Goal: Information Seeking & Learning: Learn about a topic

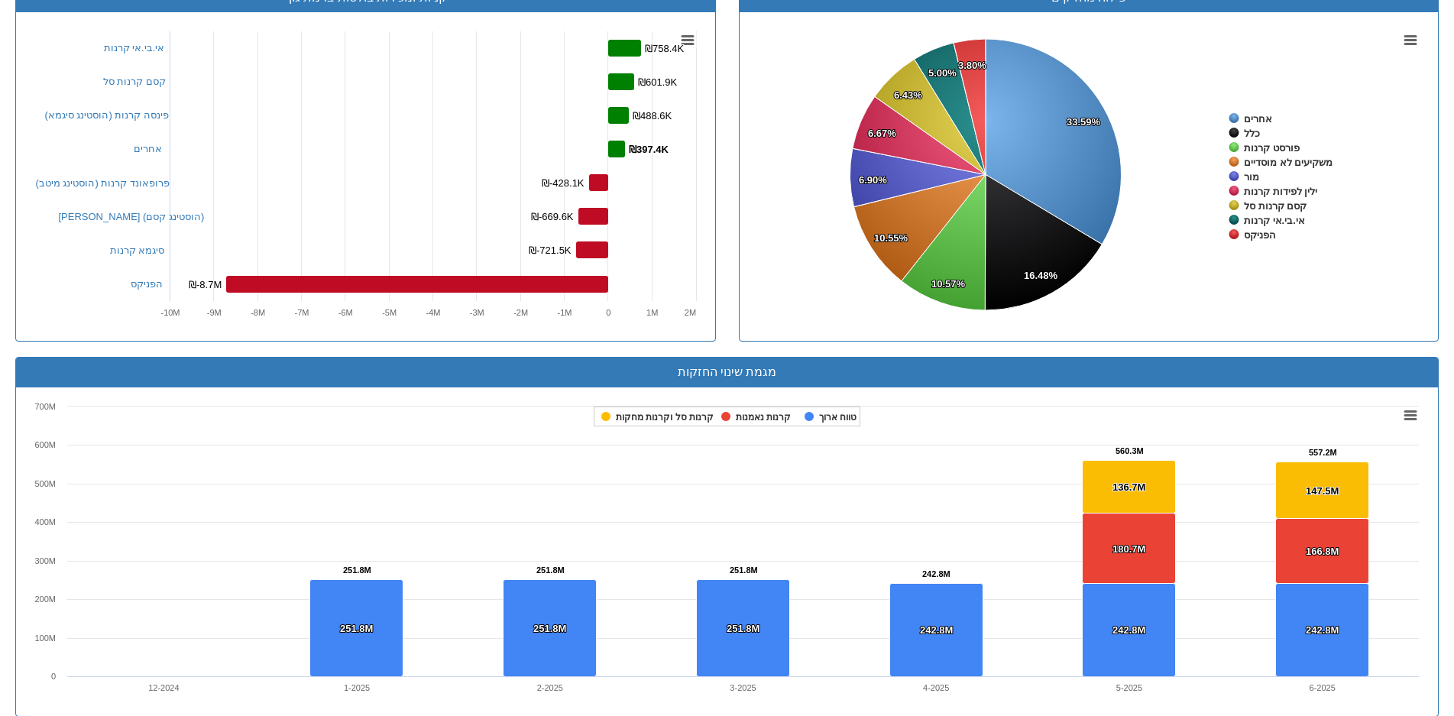
scroll to position [306, 0]
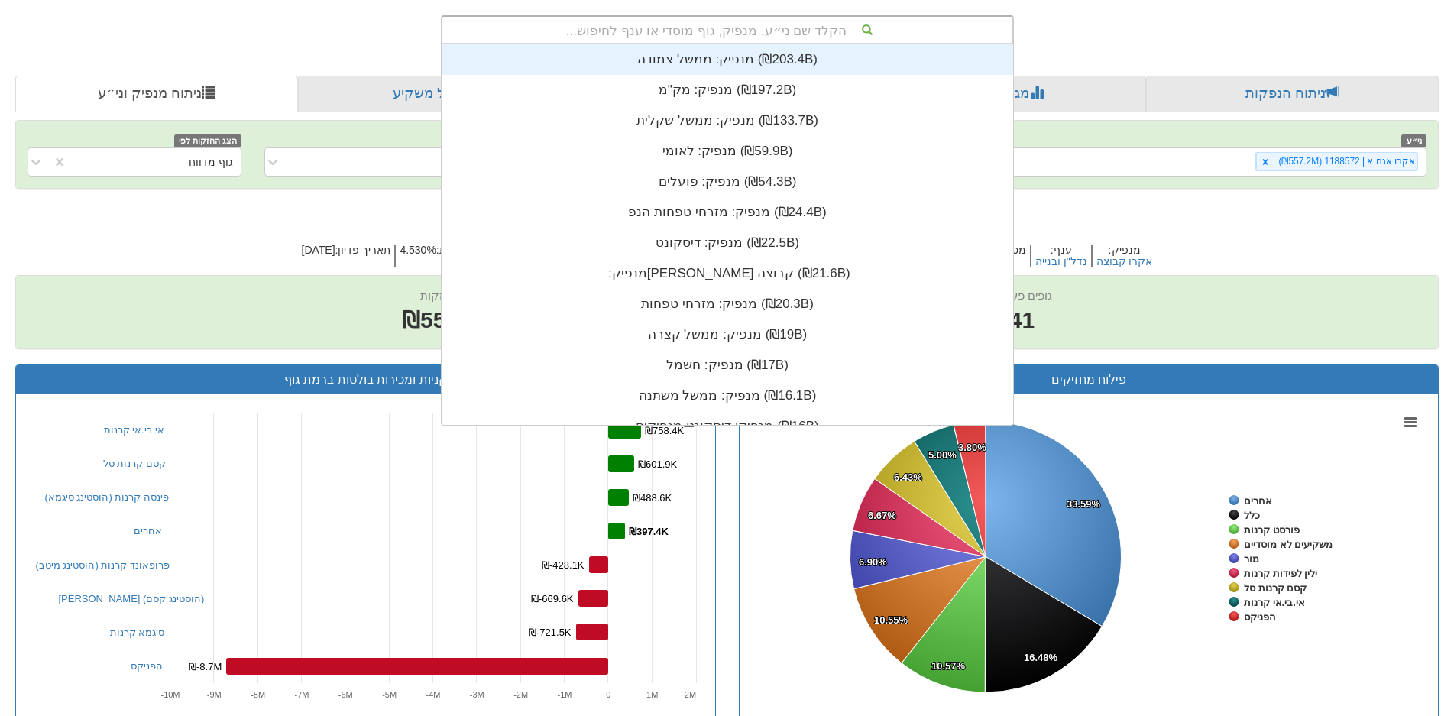
click at [787, 27] on div "הקלד שם ני״ע, מנפיק, גוף מוסדי או ענף לחיפוש..." at bounding box center [727, 30] width 570 height 26
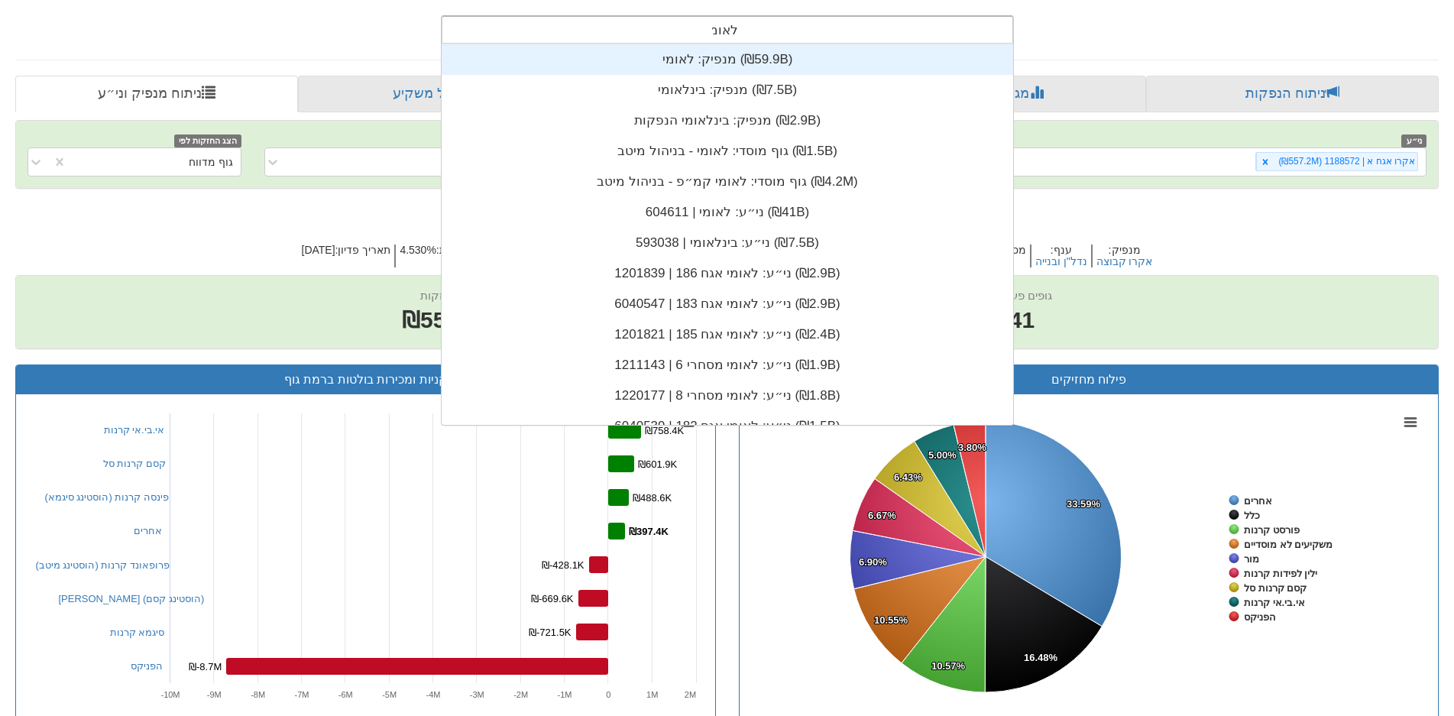
type input "לאומי"
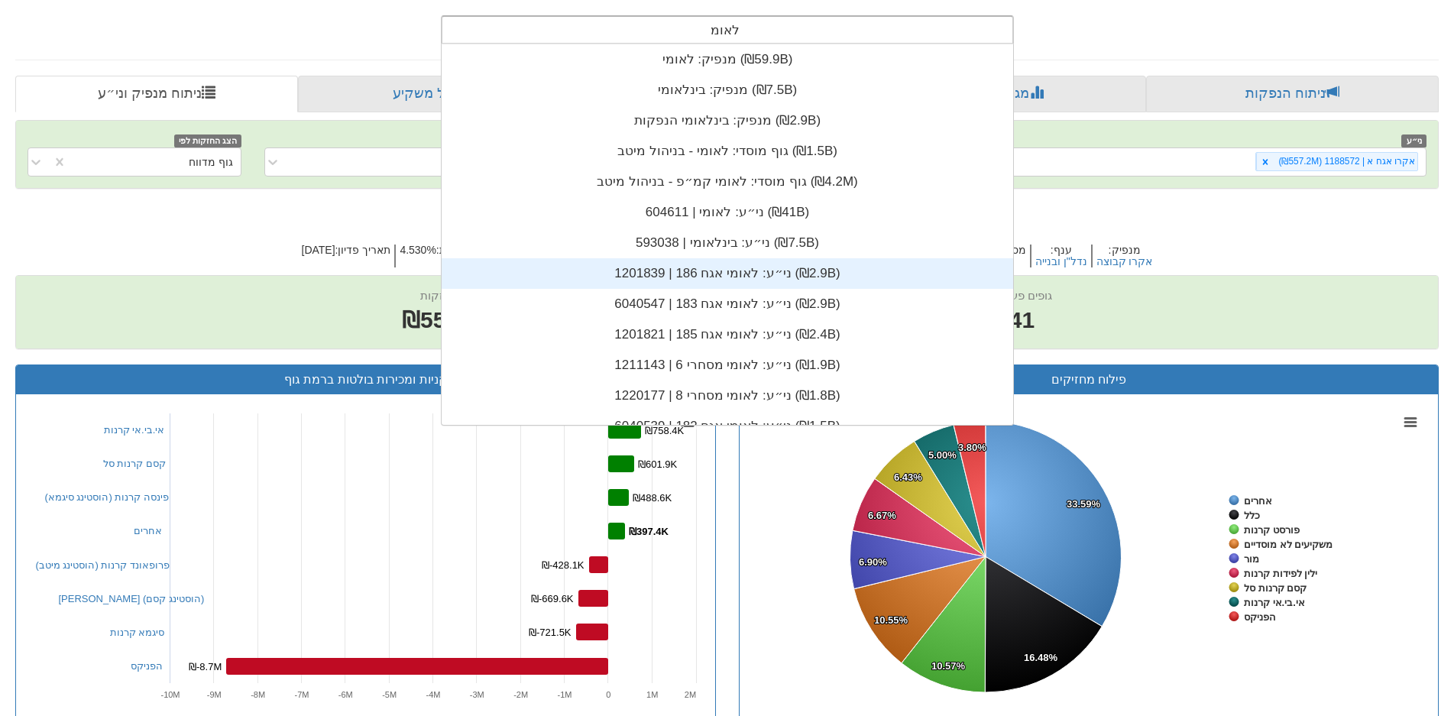
click at [767, 261] on div "ני״ע: ‏לאומי אגח 186 | 1201839 ‎(₪2.9B)‎" at bounding box center [728, 273] width 572 height 31
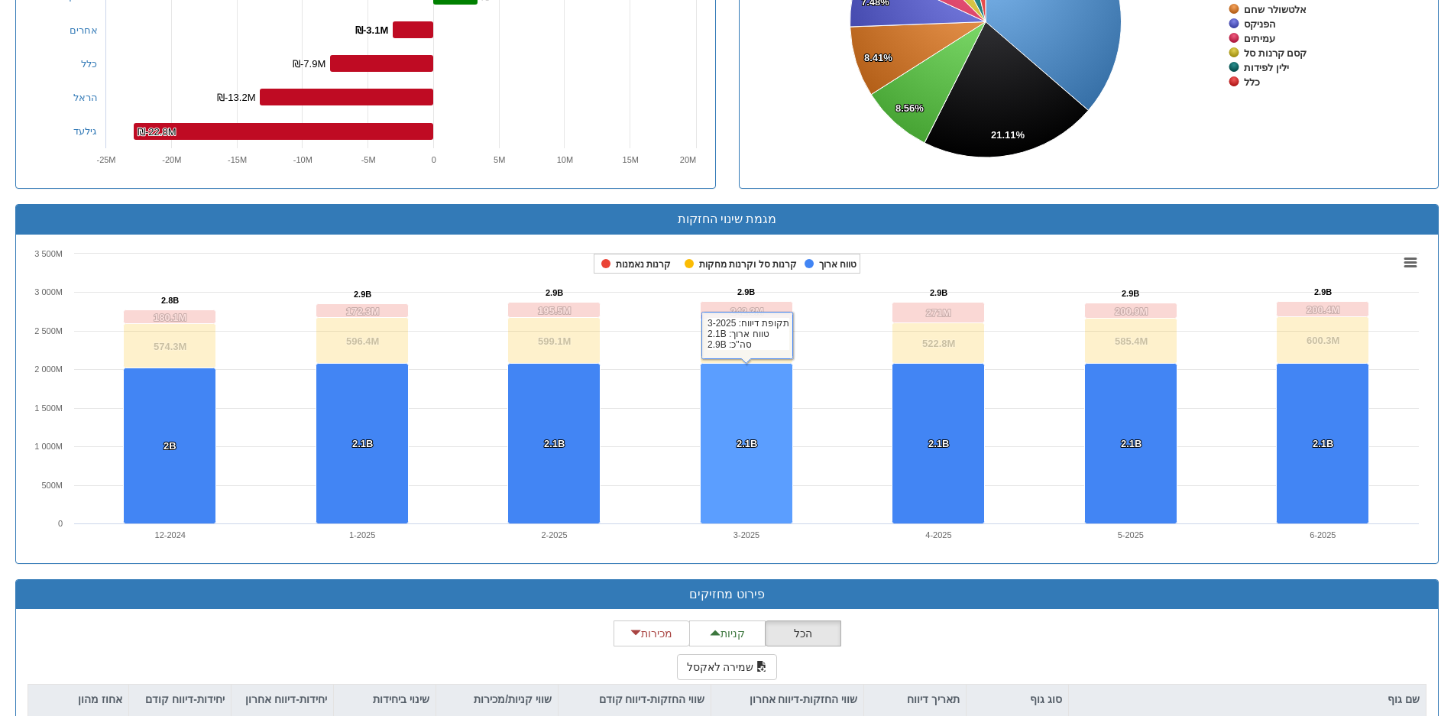
scroll to position [1146, 0]
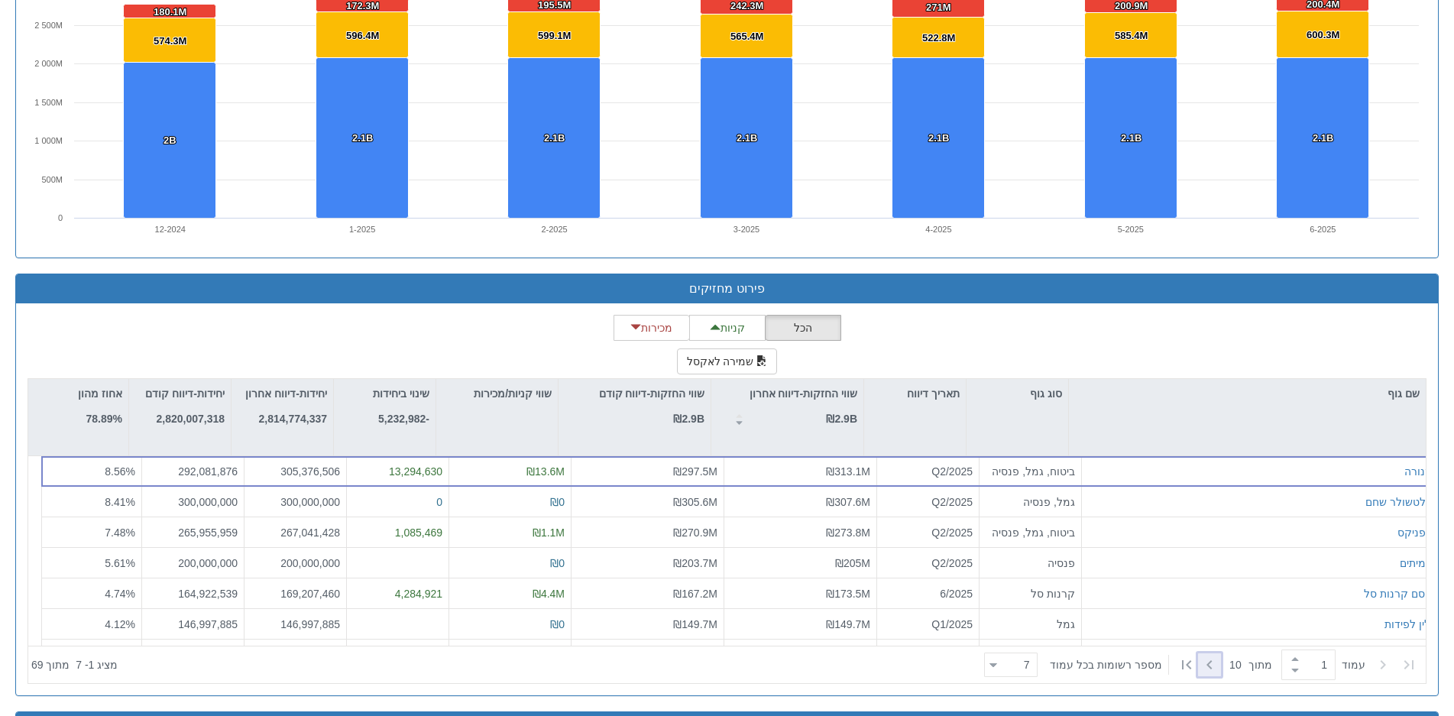
click at [1206, 663] on icon at bounding box center [1210, 665] width 18 height 18
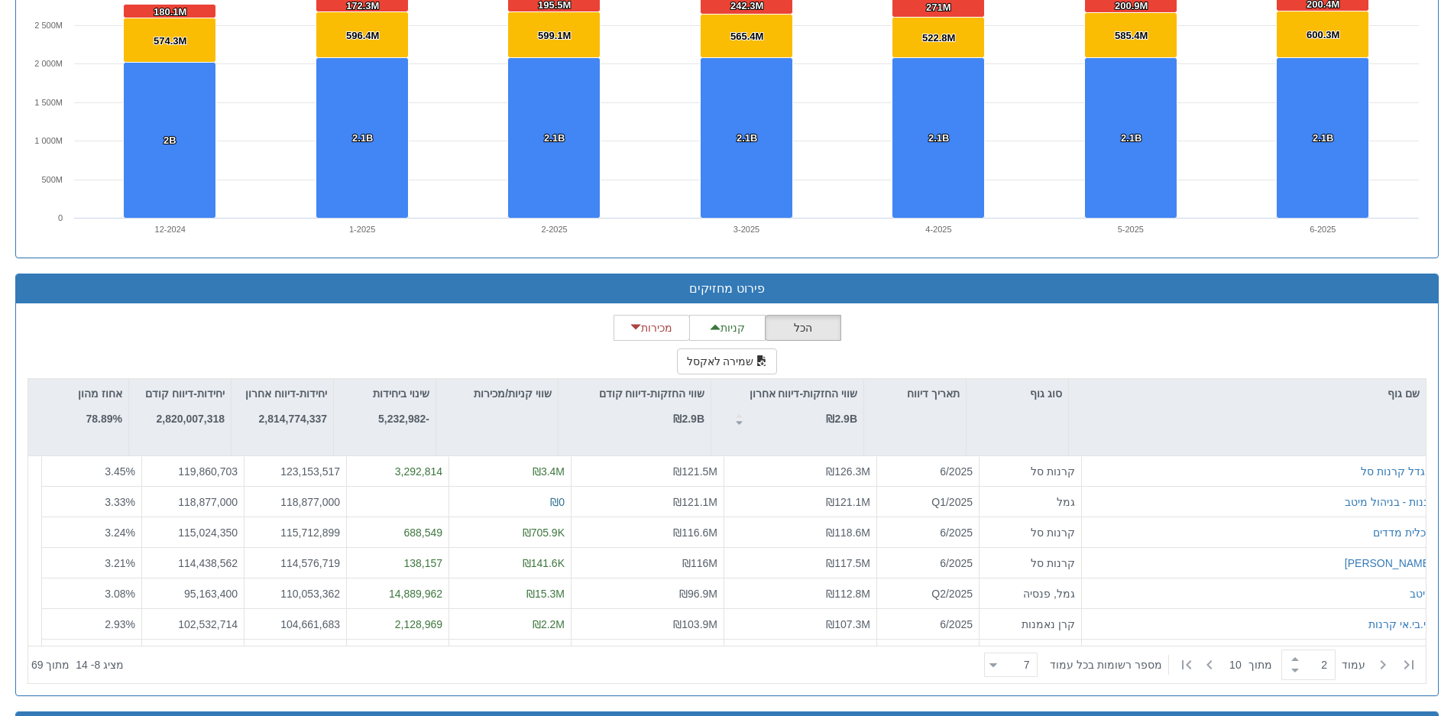
click at [1204, 672] on div "‏עמוד 2 ‏ מתוך 10 ‏מספר רשומות בכל עמוד 7 7" at bounding box center [1200, 665] width 445 height 34
click at [1203, 659] on icon at bounding box center [1210, 665] width 18 height 18
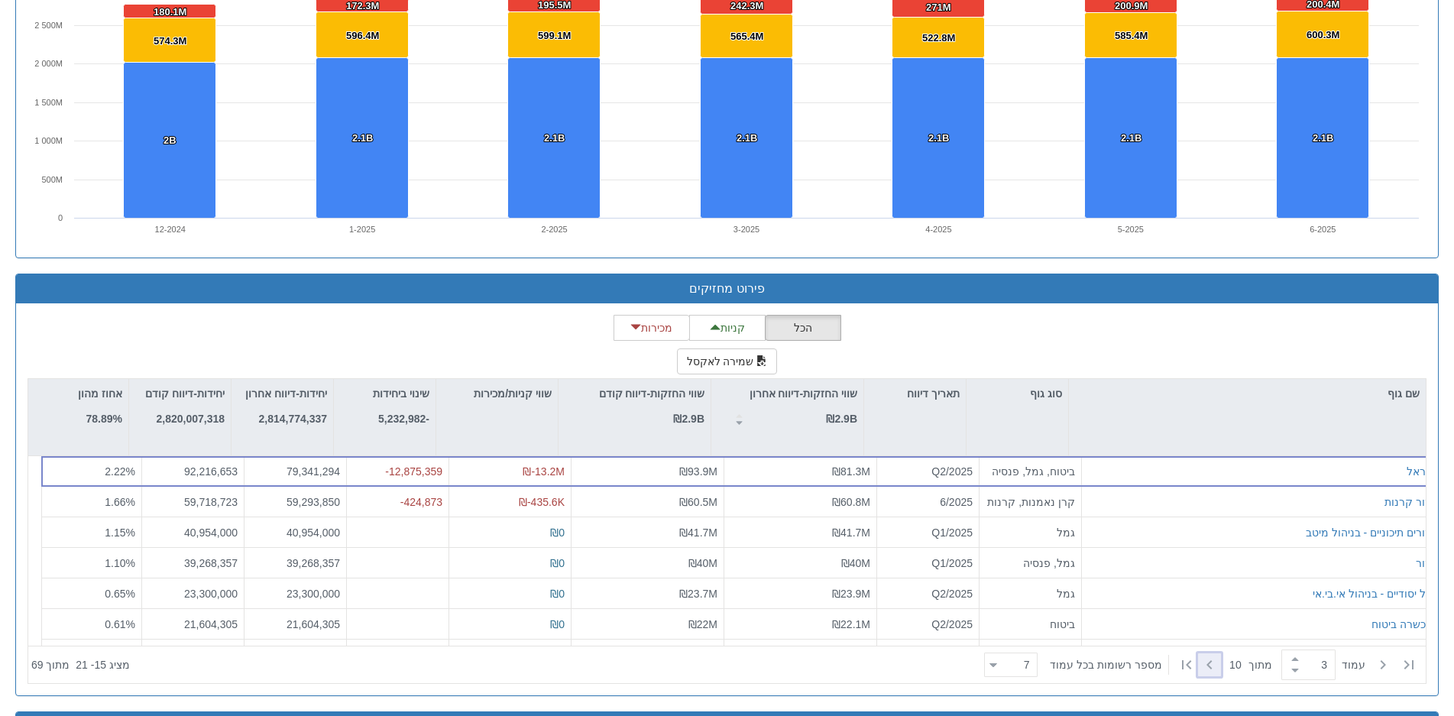
click at [1203, 659] on icon at bounding box center [1210, 665] width 18 height 18
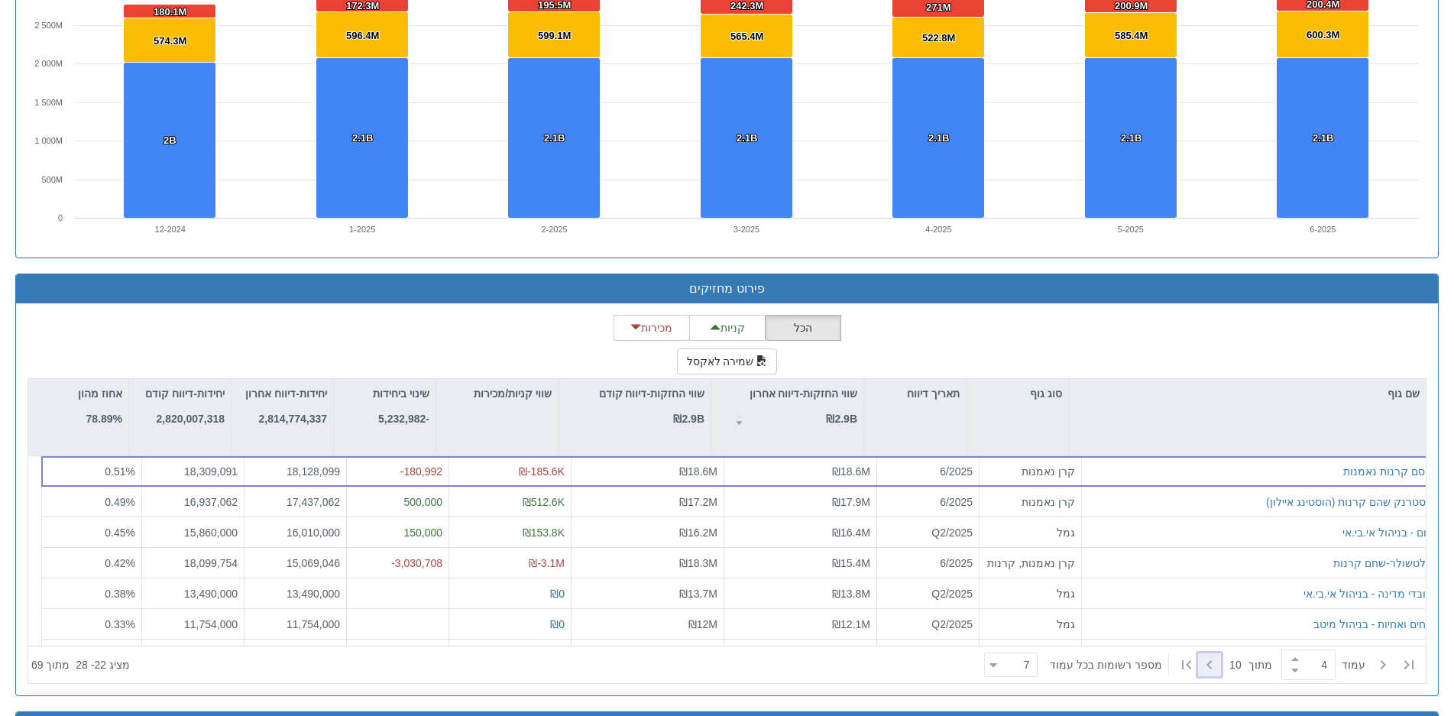
click at [1203, 659] on icon at bounding box center [1210, 665] width 18 height 18
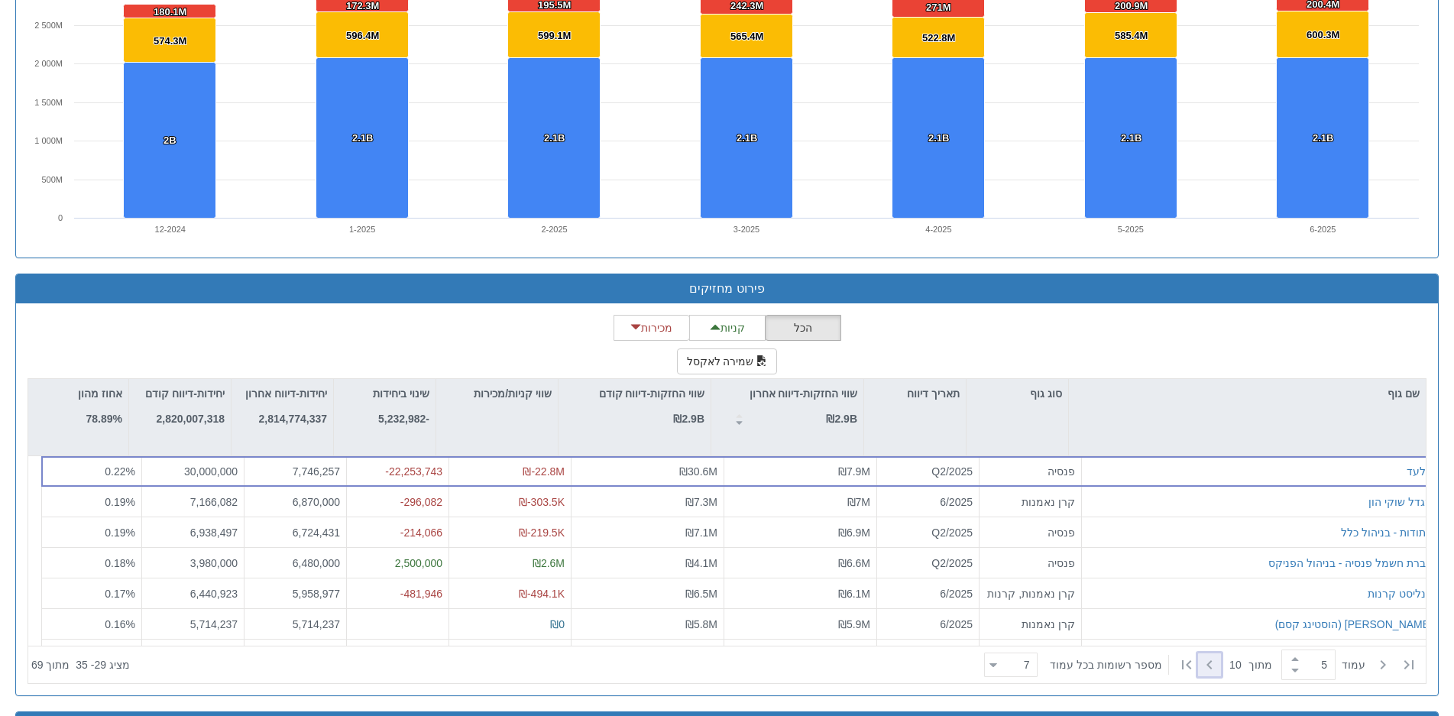
click at [1203, 659] on icon at bounding box center [1210, 665] width 18 height 18
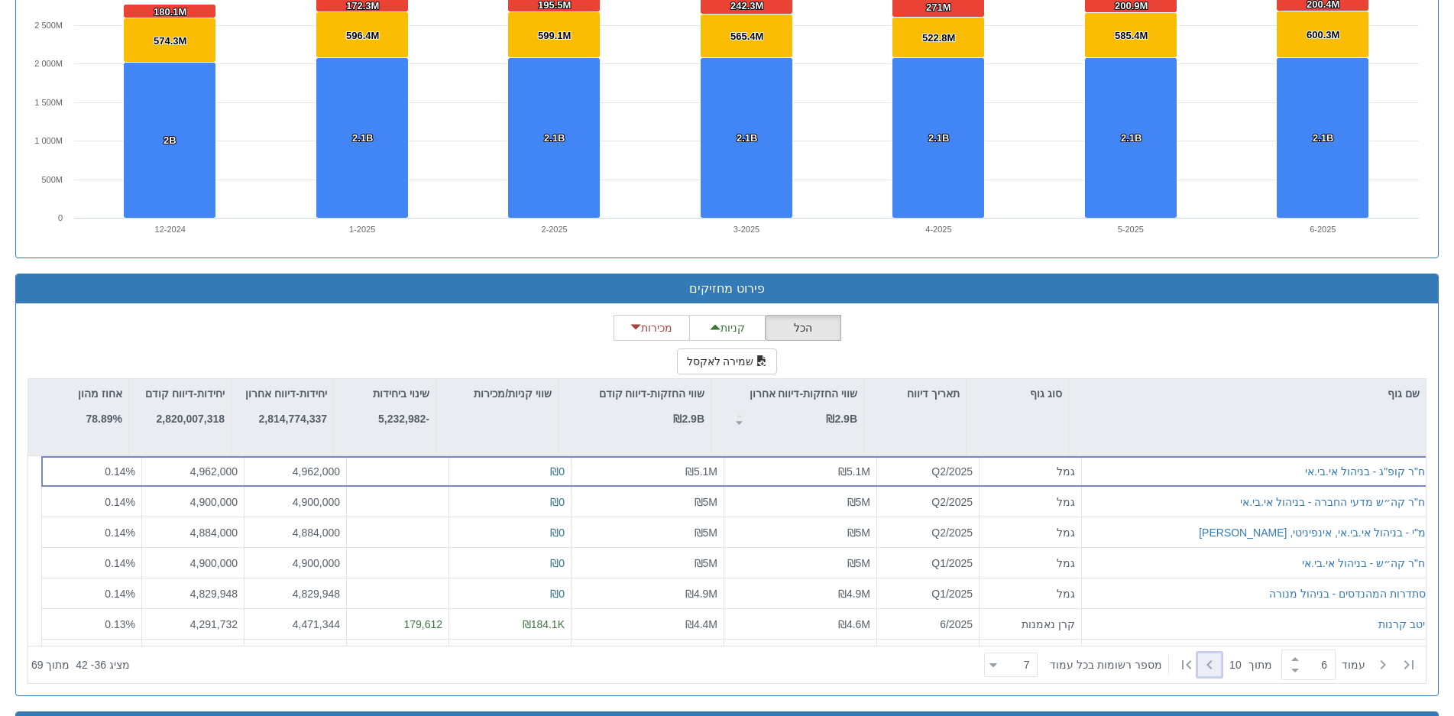
click at [1203, 659] on icon at bounding box center [1210, 665] width 18 height 18
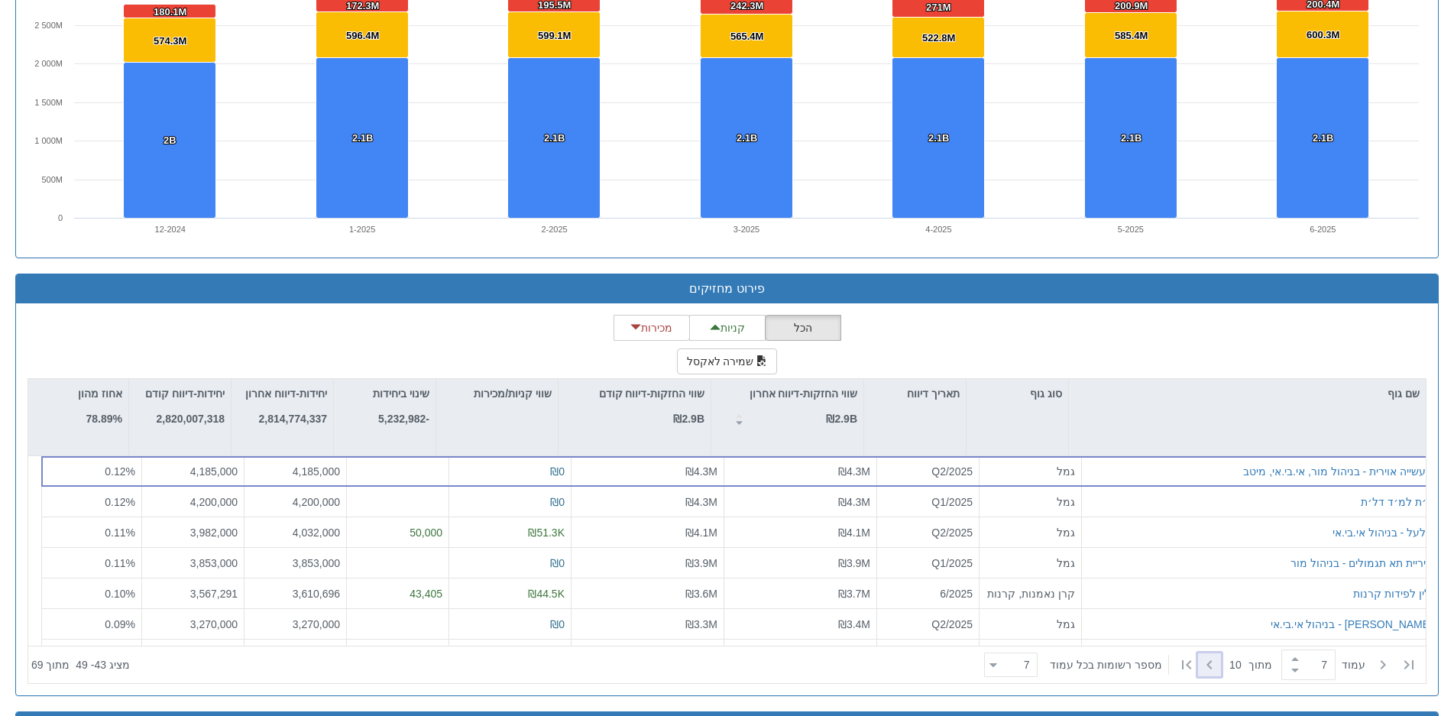
click at [1201, 660] on icon at bounding box center [1210, 665] width 18 height 18
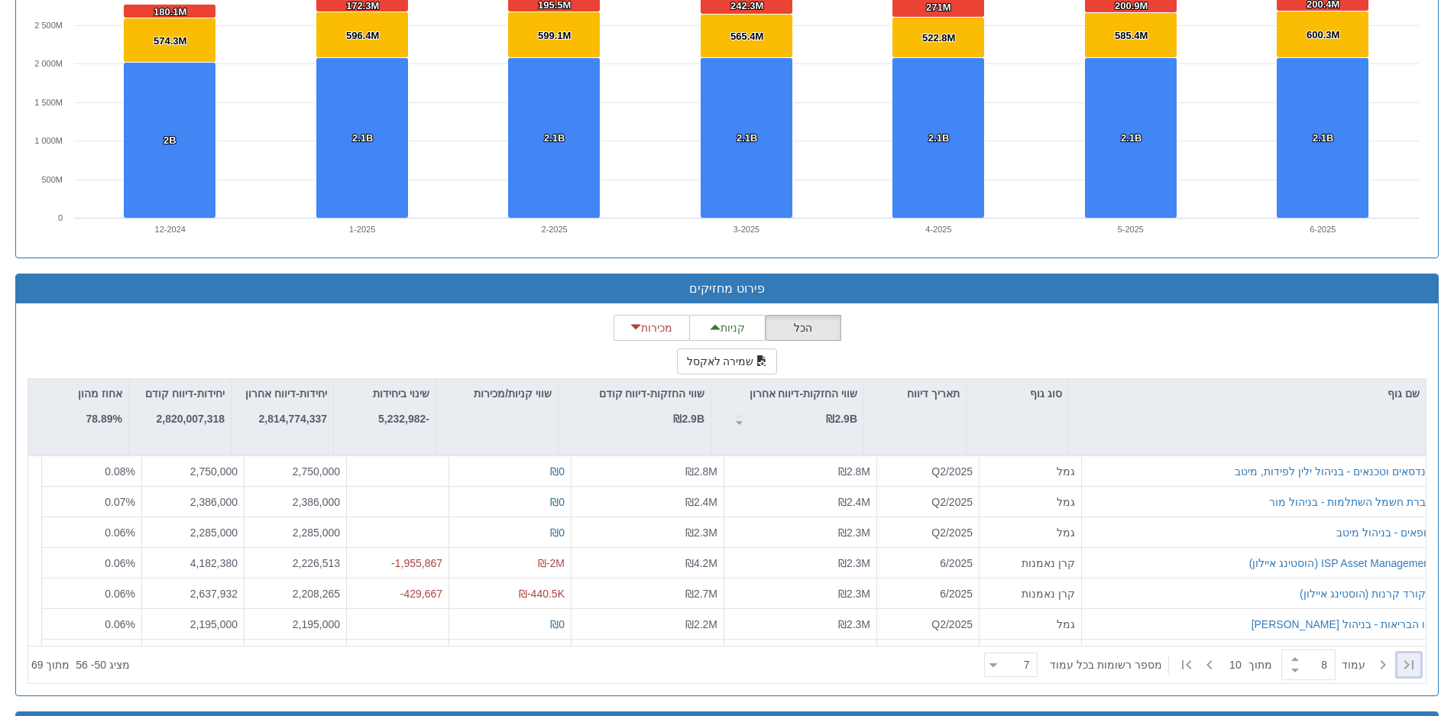
click at [1410, 656] on icon at bounding box center [1409, 665] width 18 height 18
type input "1"
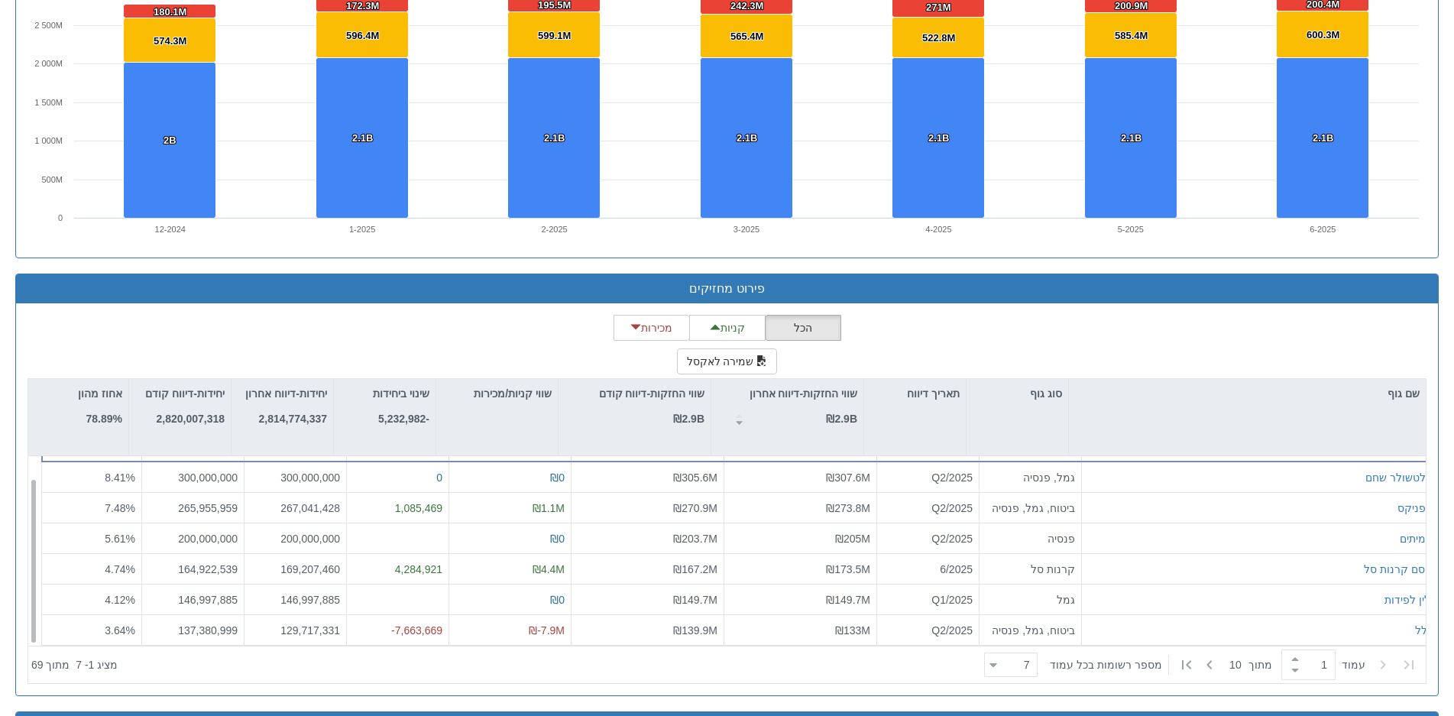
scroll to position [24, 0]
